Goal: Task Accomplishment & Management: Complete application form

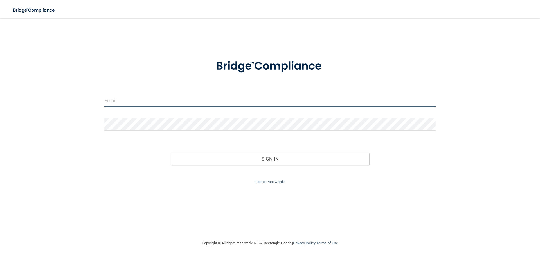
click at [120, 97] on input "email" at bounding box center [269, 100] width 331 height 13
type input "[PERSON_NAME][EMAIL_ADDRESS][DOMAIN_NAME]"
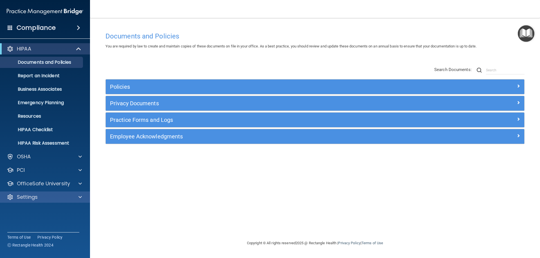
click at [30, 201] on div "Settings" at bounding box center [45, 197] width 90 height 11
click at [88, 198] on div "Settings" at bounding box center [45, 197] width 90 height 11
click at [80, 198] on span at bounding box center [79, 197] width 3 height 7
click at [28, 223] on p "My Users" at bounding box center [42, 225] width 77 height 6
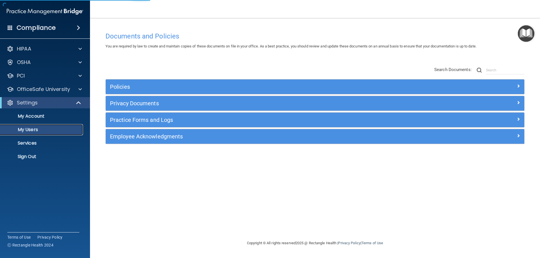
click at [22, 129] on p "My Users" at bounding box center [42, 130] width 77 height 6
select select "20"
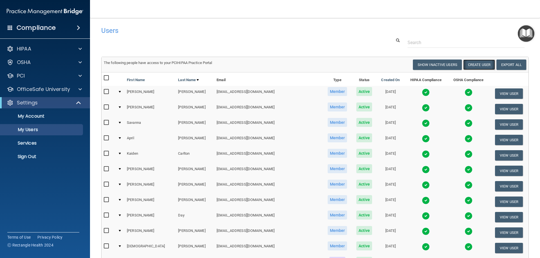
click at [481, 64] on button "Create User" at bounding box center [479, 65] width 32 height 10
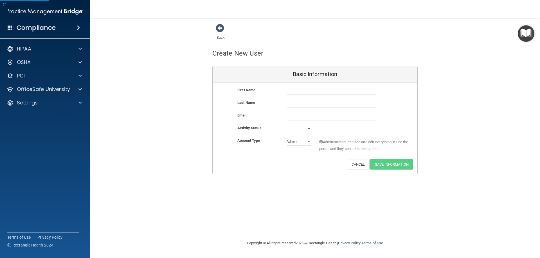
click at [305, 88] on input "text" at bounding box center [331, 91] width 90 height 8
type input "Eva"
type input "[PERSON_NAME]"
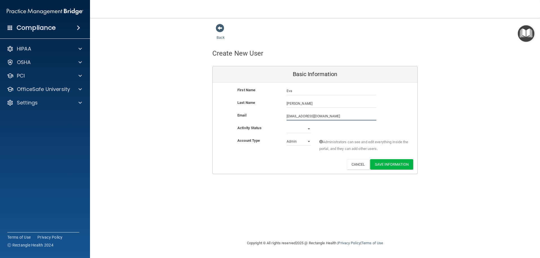
type input "[EMAIL_ADDRESS][DOMAIN_NAME]"
click at [308, 130] on select "Active Inactive" at bounding box center [298, 129] width 24 height 8
select select "active"
click at [286, 125] on select "Active Inactive" at bounding box center [298, 129] width 24 height 8
click at [309, 141] on select "Admin Member" at bounding box center [298, 141] width 24 height 8
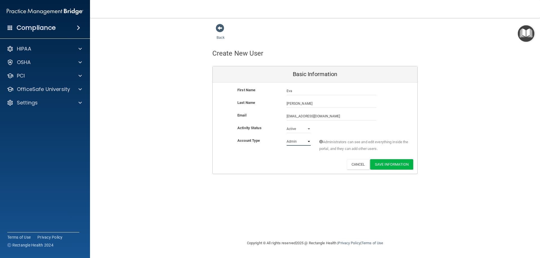
select select "practice_member"
click at [286, 137] on select "Admin Member" at bounding box center [298, 141] width 24 height 8
click at [391, 163] on button "Save Information" at bounding box center [391, 164] width 43 height 10
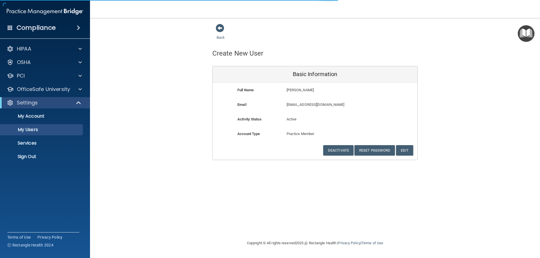
select select "20"
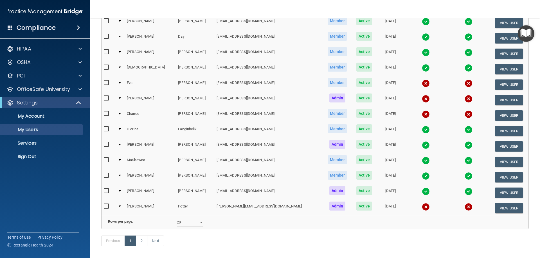
scroll to position [200, 0]
